Goal: Information Seeking & Learning: Learn about a topic

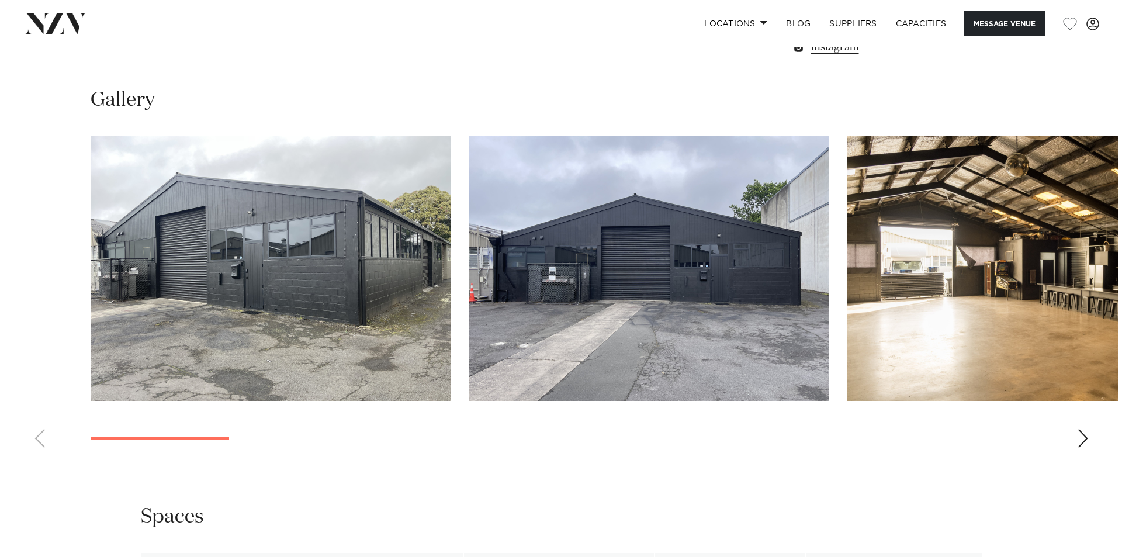
scroll to position [1110, 0]
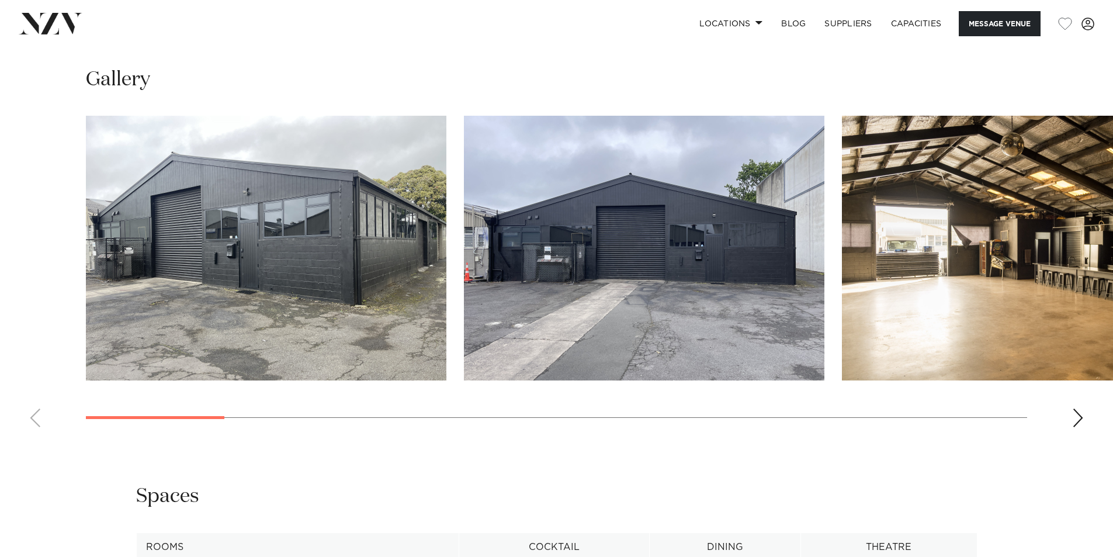
click at [327, 264] on img "1 / 17" at bounding box center [266, 248] width 360 height 265
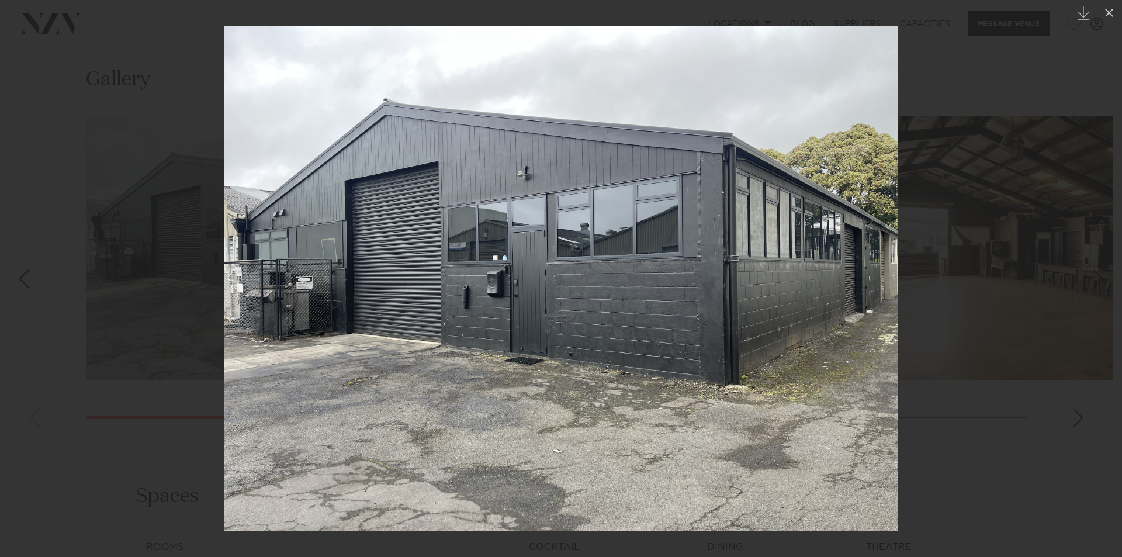
click at [91, 327] on div at bounding box center [561, 278] width 1122 height 557
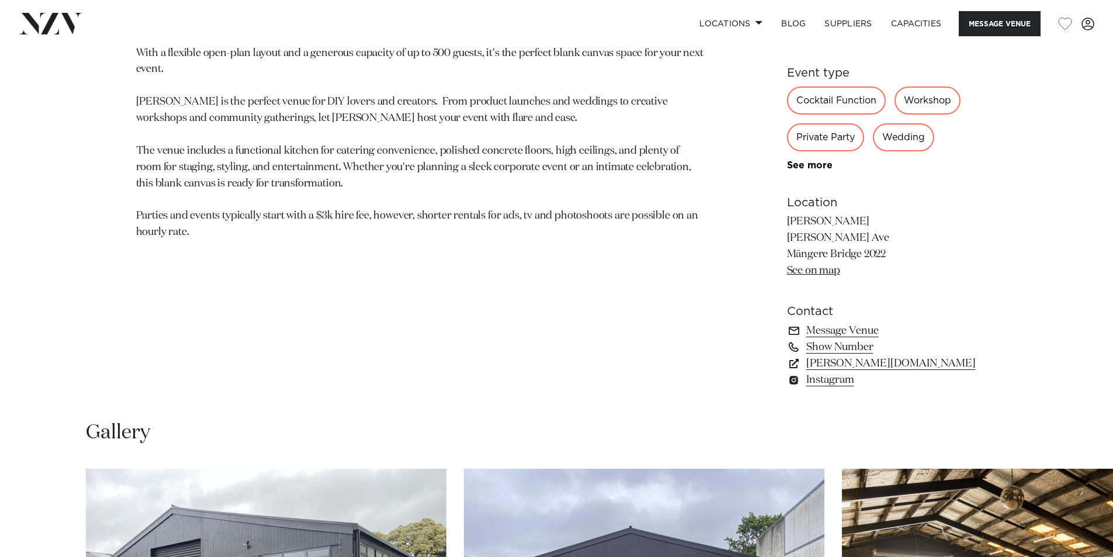
scroll to position [699, 0]
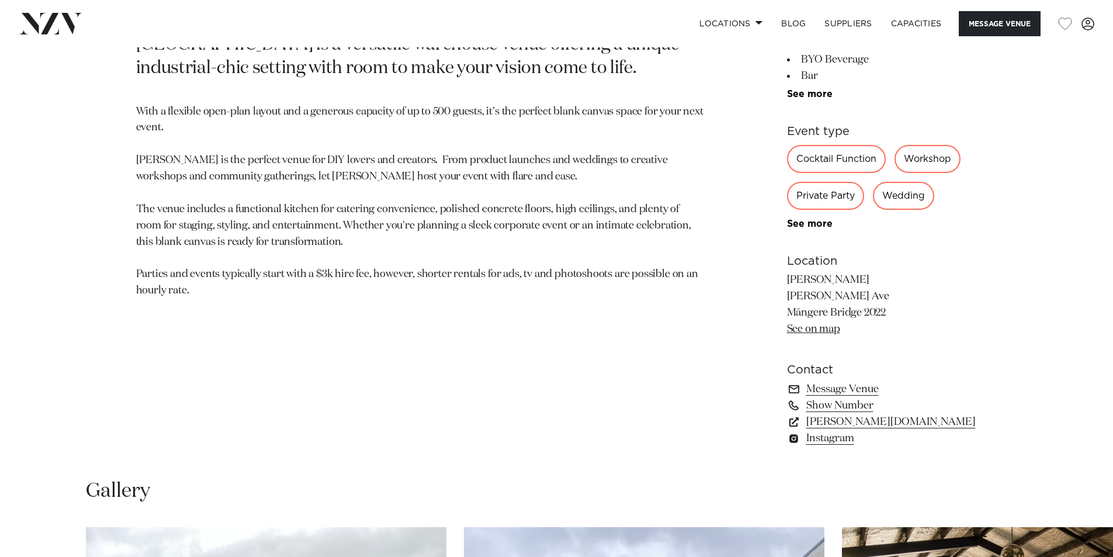
click at [899, 195] on div "Wedding" at bounding box center [903, 196] width 61 height 28
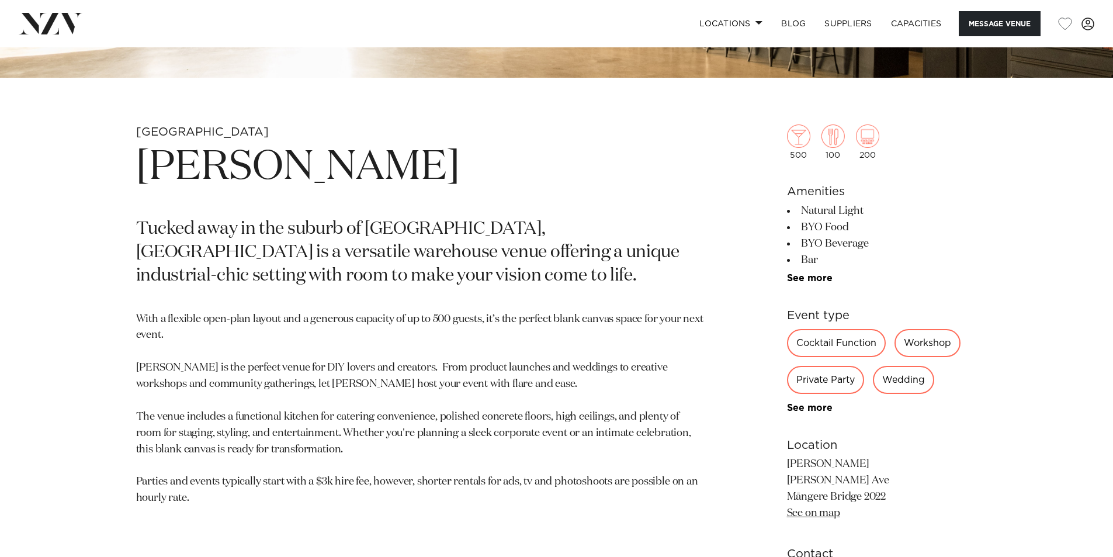
scroll to position [465, 0]
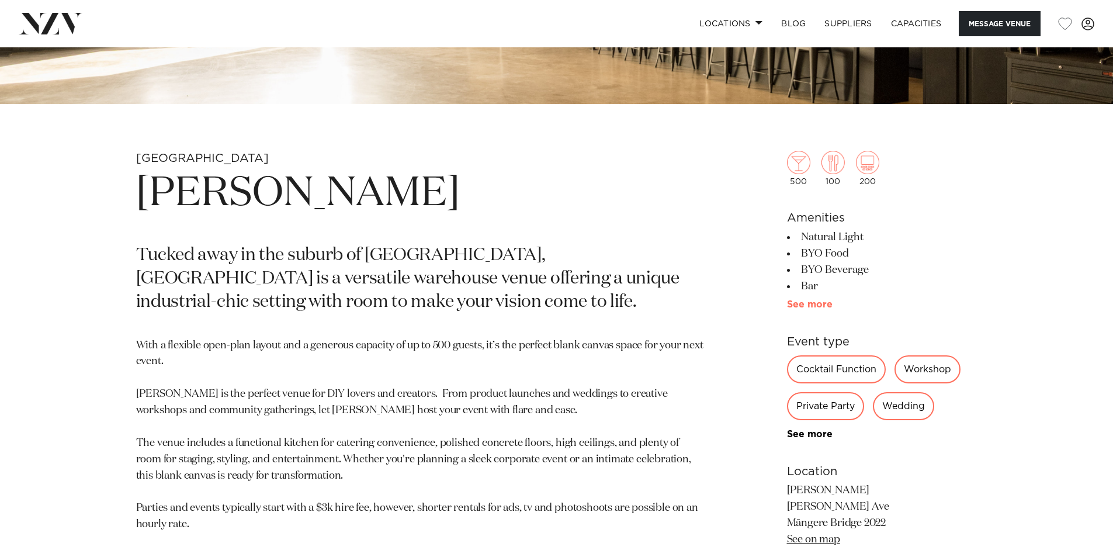
click at [806, 300] on link "See more" at bounding box center [832, 304] width 91 height 9
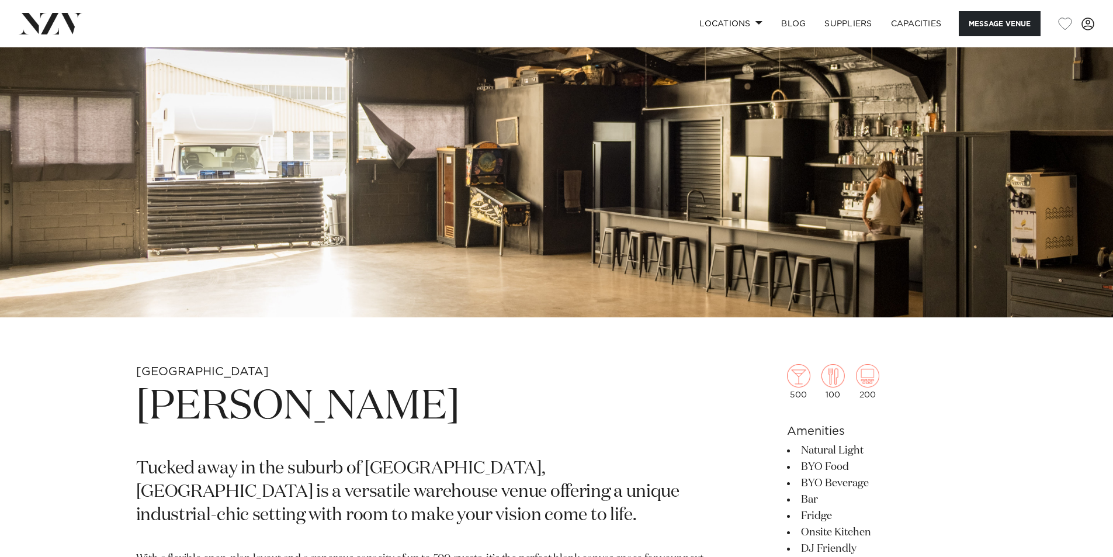
scroll to position [231, 0]
